Goal: Task Accomplishment & Management: Use online tool/utility

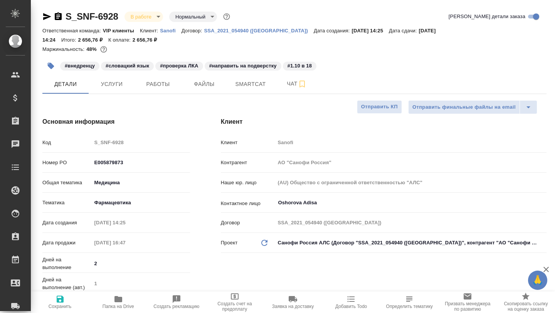
select select "RU"
click at [287, 89] on button "Чат" at bounding box center [297, 83] width 46 height 19
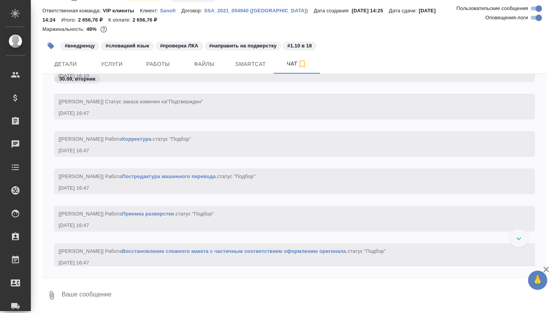
scroll to position [3566, 0]
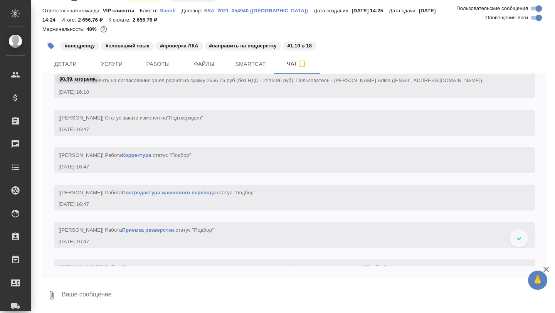
click at [535, 19] on input "Оповещения-логи" at bounding box center [539, 17] width 28 height 9
checkbox input "false"
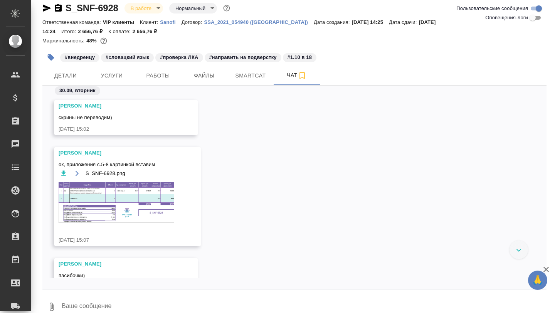
scroll to position [0, 0]
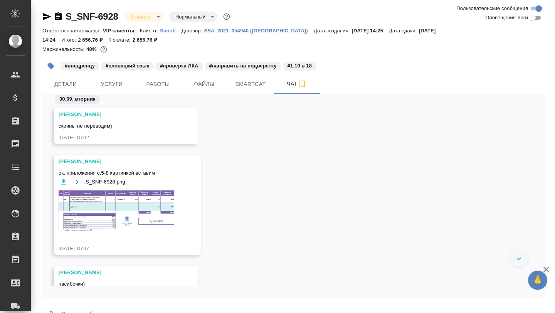
click at [251, 97] on div "30.09, вторник" at bounding box center [294, 101] width 504 height 14
click at [246, 87] on span "Smartcat" at bounding box center [250, 84] width 37 height 10
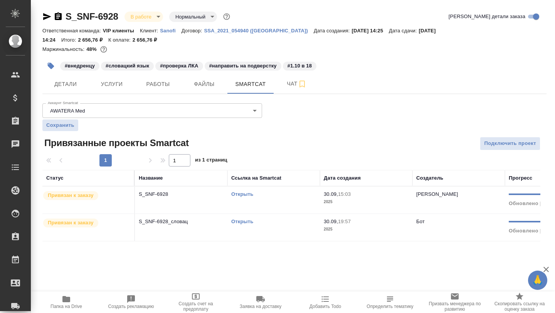
click at [246, 222] on link "Открыть" at bounding box center [242, 222] width 22 height 6
click at [67, 298] on icon "button" at bounding box center [66, 299] width 8 height 6
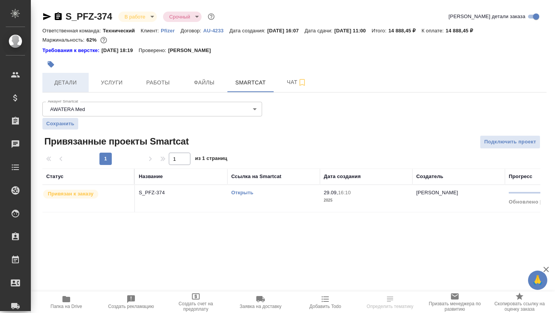
click at [78, 89] on button "Детали" at bounding box center [65, 82] width 46 height 19
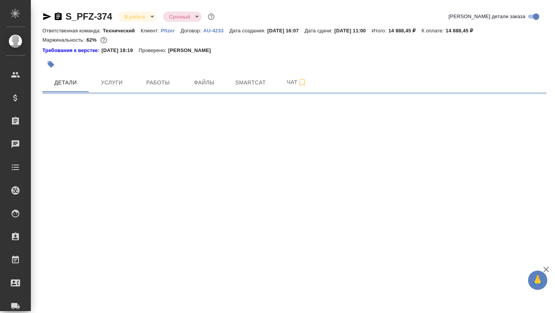
select select "RU"
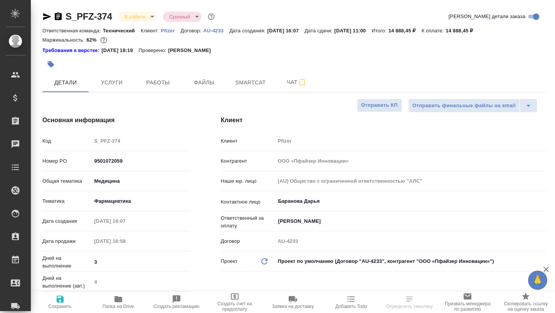
type textarea "x"
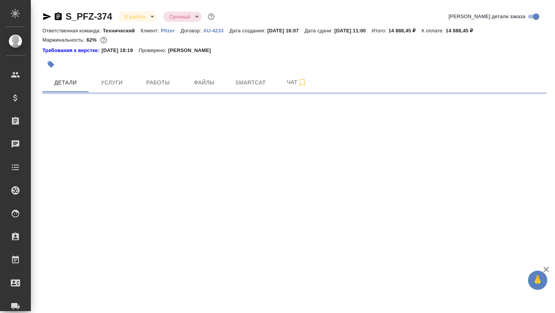
select select "RU"
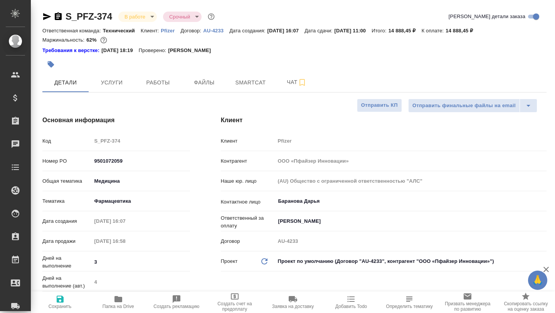
type textarea "x"
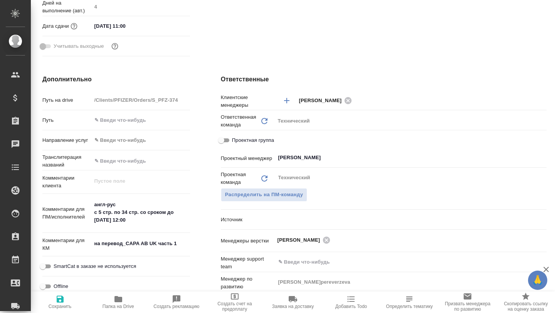
scroll to position [277, 0]
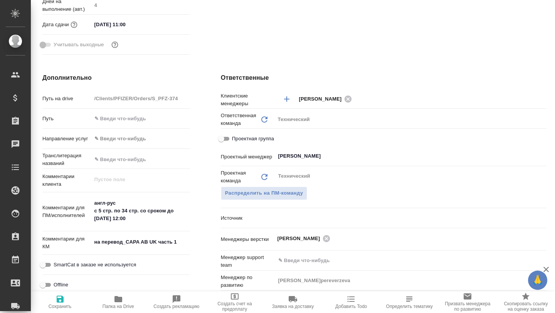
click at [119, 301] on icon "button" at bounding box center [119, 299] width 8 height 6
type textarea "x"
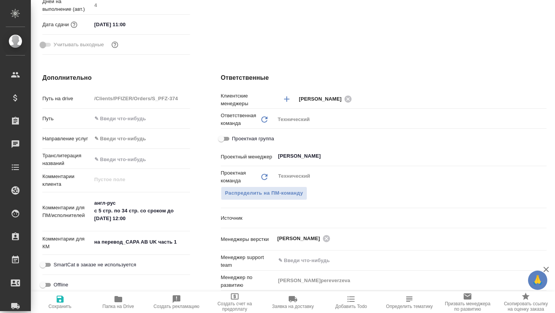
type textarea "x"
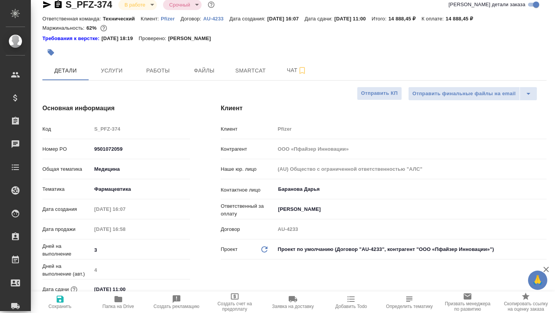
scroll to position [0, 0]
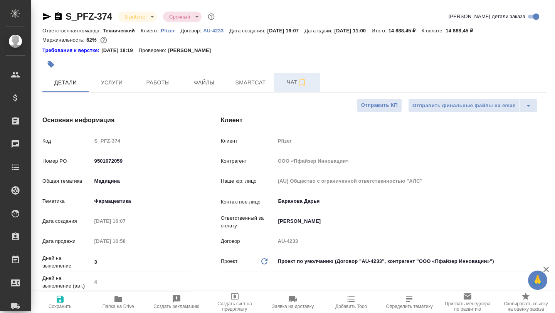
click at [287, 88] on button "Чат" at bounding box center [297, 82] width 46 height 19
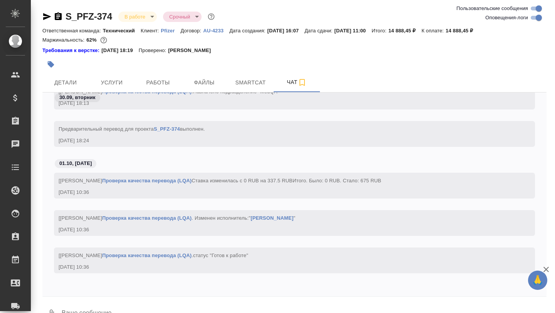
scroll to position [19, 0]
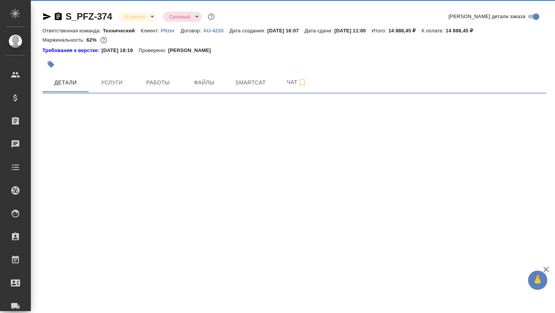
select select "RU"
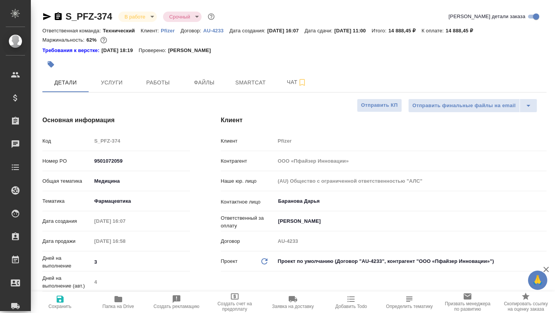
type textarea "x"
click at [250, 85] on span "Smartcat" at bounding box center [250, 83] width 37 height 10
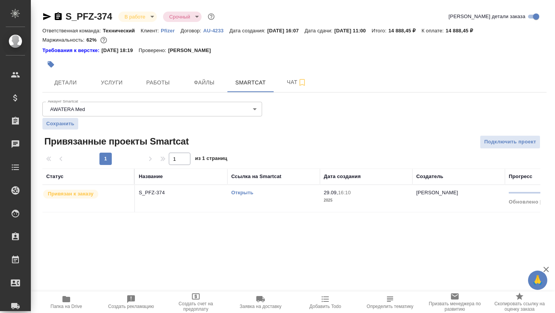
click at [243, 194] on link "Открыть" at bounding box center [242, 193] width 22 height 6
click at [172, 190] on p "S_PFZ-374" at bounding box center [181, 193] width 85 height 8
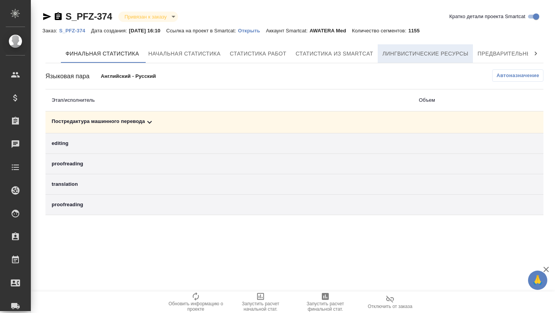
click at [469, 56] on span "Лингвистические ресурсы" at bounding box center [426, 54] width 86 height 10
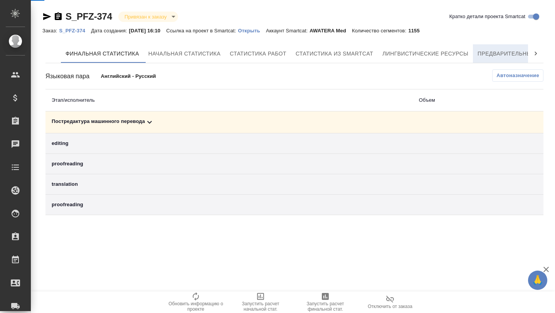
click at [492, 54] on span "Предварительный перевод" at bounding box center [521, 54] width 87 height 10
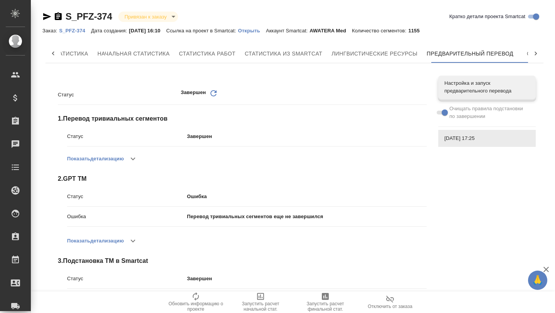
click at [193, 195] on p "Ошибка" at bounding box center [307, 197] width 240 height 8
click at [135, 240] on icon "button" at bounding box center [132, 240] width 9 height 9
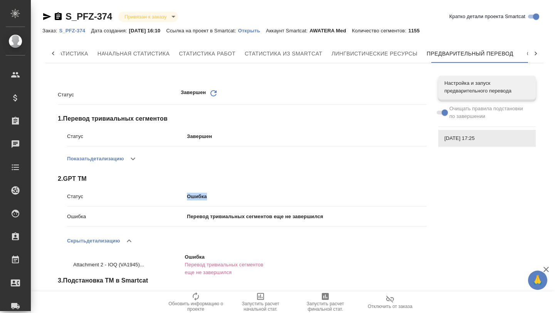
click at [134, 240] on icon "button" at bounding box center [129, 240] width 9 height 9
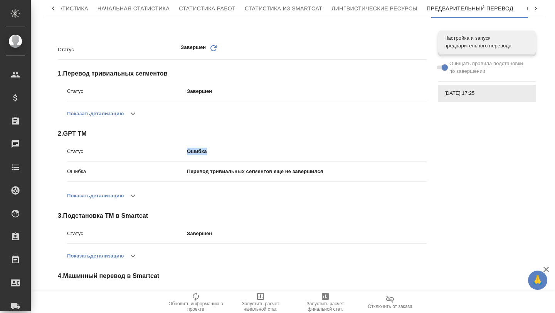
scroll to position [51, 0]
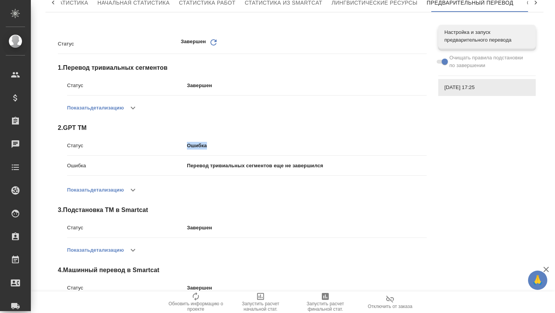
click at [218, 128] on span "2 . GPT TM" at bounding box center [242, 127] width 369 height 9
click at [133, 194] on icon "button" at bounding box center [132, 189] width 9 height 9
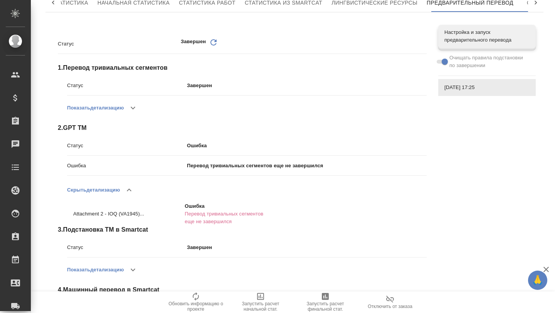
click at [133, 194] on icon "button" at bounding box center [129, 189] width 9 height 9
